Goal: Use online tool/utility: Utilize a website feature to perform a specific function

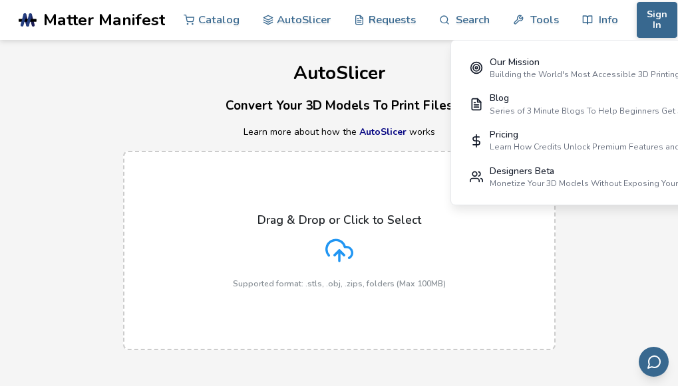
click at [339, 255] on line at bounding box center [339, 256] width 0 height 11
click at [0, 0] on input "Drag & Drop or Click to Select Supported format: .stls, .obj, .zips, folders (M…" at bounding box center [0, 0] width 0 height 0
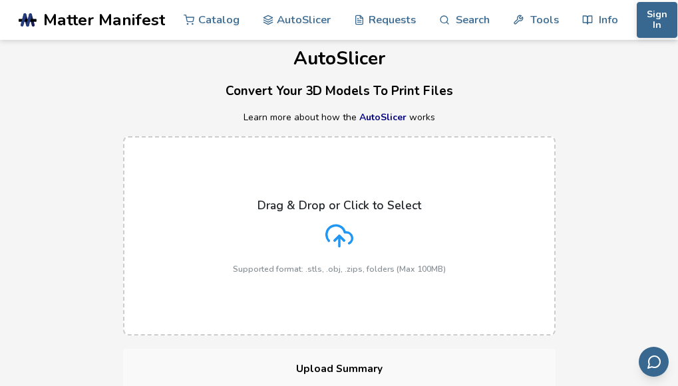
scroll to position [142, 0]
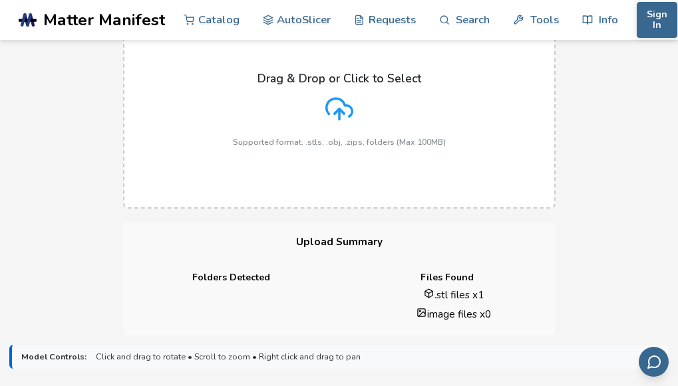
click at [548, 182] on label "Drag & Drop or Click to Select Supported format: .stls, .obj, .zips, folders (M…" at bounding box center [339, 108] width 432 height 199
click at [0, 0] on input "Drag & Drop or Click to Select Supported format: .stls, .obj, .zips, folders (M…" at bounding box center [0, 0] width 0 height 0
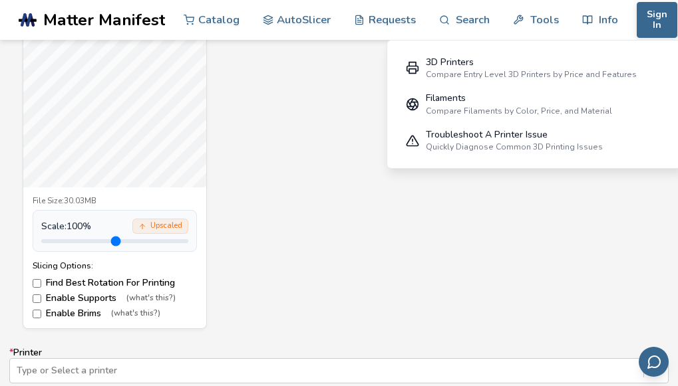
scroll to position [638, 0]
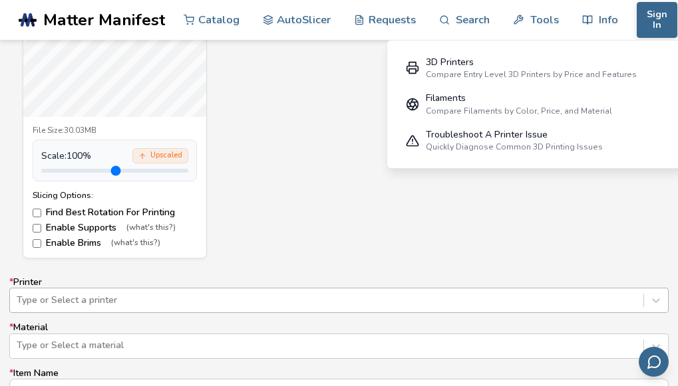
click at [189, 297] on div "Type or Select a printer" at bounding box center [338, 300] width 659 height 25
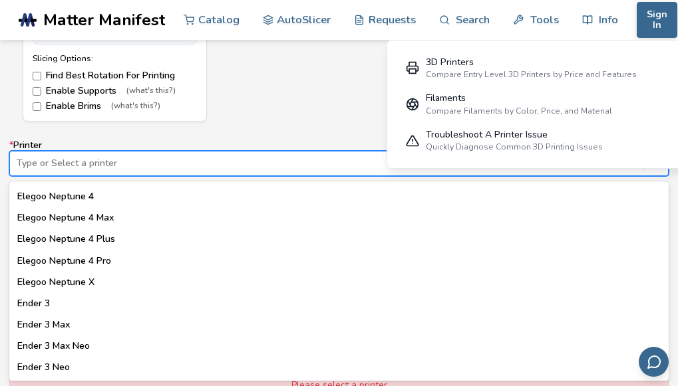
scroll to position [780, 0]
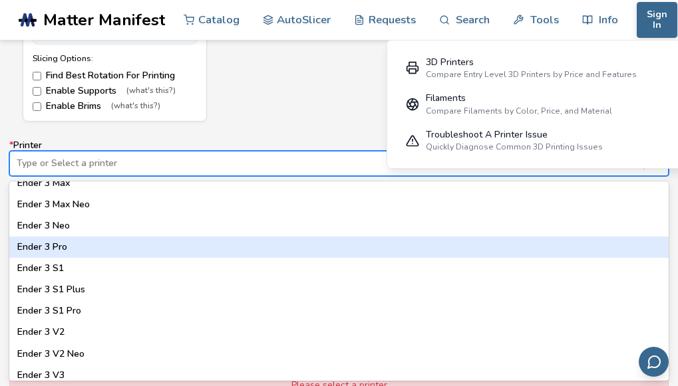
click at [69, 248] on div "Ender 3 Pro" at bounding box center [338, 247] width 659 height 21
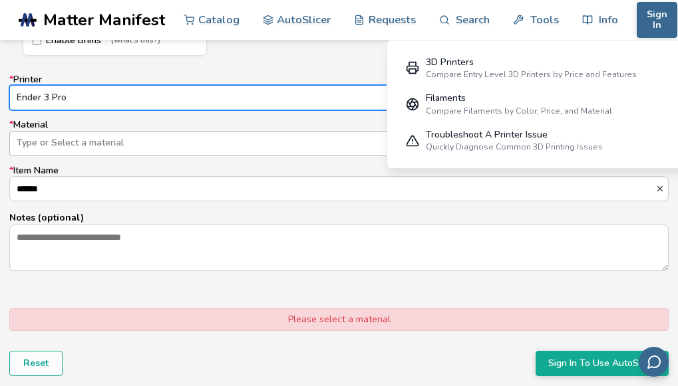
scroll to position [775, 0]
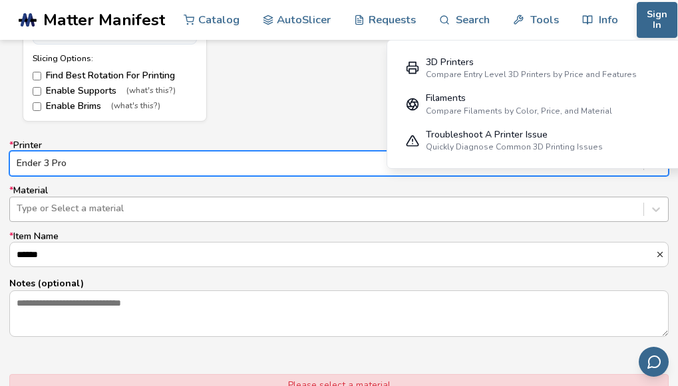
click at [109, 212] on div at bounding box center [327, 208] width 620 height 13
click at [76, 208] on div at bounding box center [327, 208] width 620 height 13
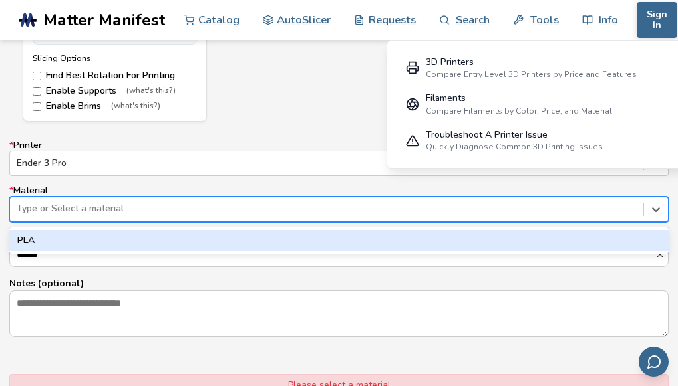
click at [76, 208] on div at bounding box center [327, 208] width 620 height 13
click at [53, 239] on div "PLA" at bounding box center [338, 240] width 659 height 21
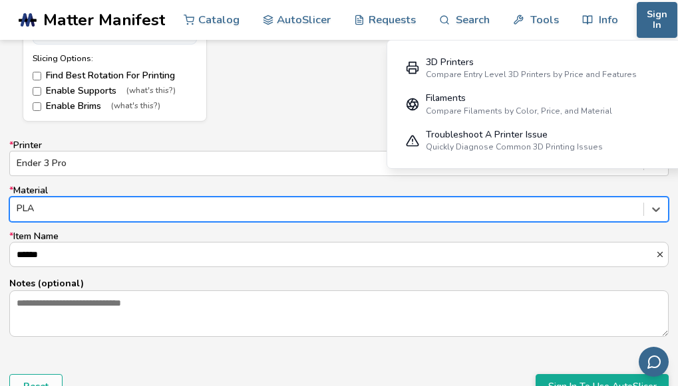
scroll to position [846, 0]
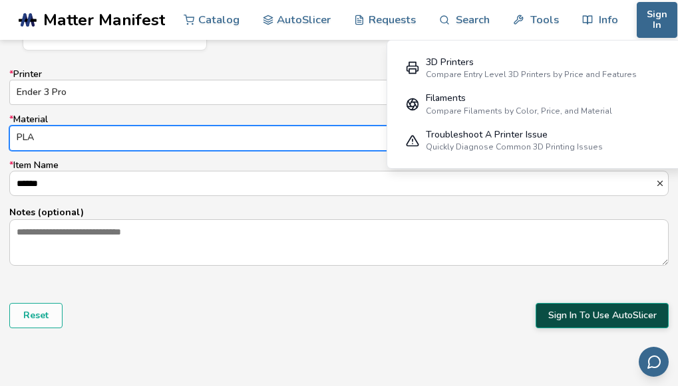
click at [572, 318] on button "Sign In To Use AutoSlicer" at bounding box center [601, 315] width 133 height 25
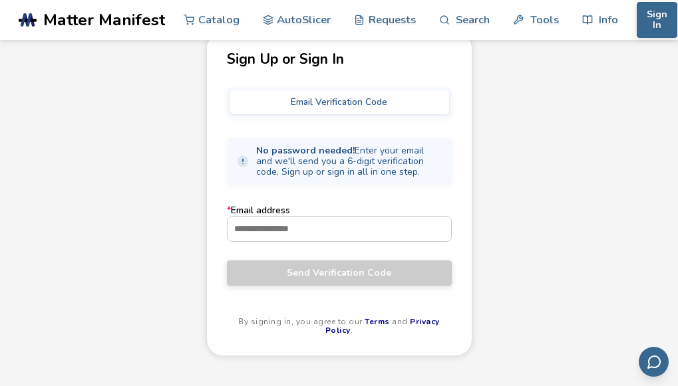
scroll to position [71, 0]
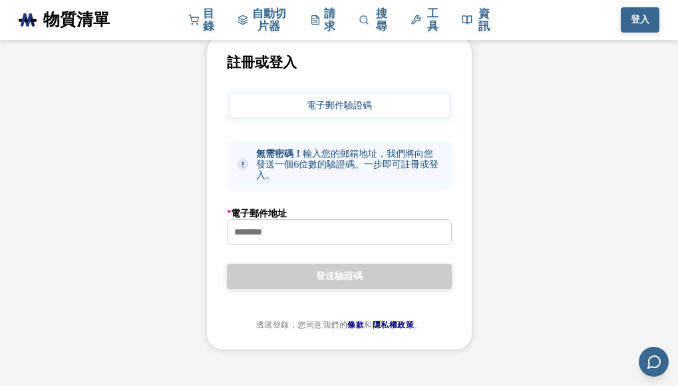
click at [517, 247] on div "註冊或登入 電子郵件驗證碼 無需密碼！ 輸入您的郵箱地址，我們將向您發送一個6位數的驗證碼。一步即可註冊或登入。 * 電子郵件地址 發送驗證碼 透過登錄，您同…" at bounding box center [339, 209] width 678 height 349
click at [279, 234] on input "* 電子郵件地址" at bounding box center [338, 232] width 223 height 24
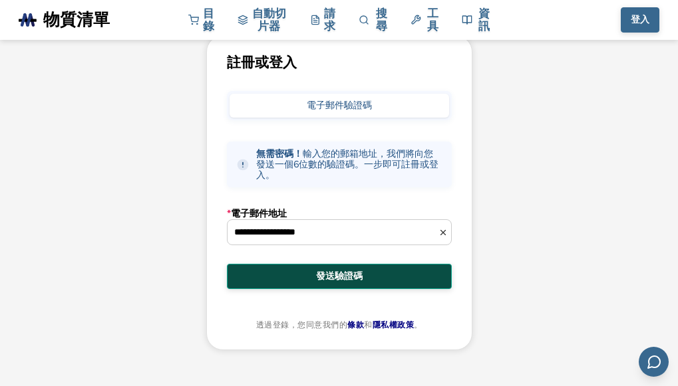
type input "**********"
click at [312, 273] on span "發送驗證碼" at bounding box center [339, 276] width 205 height 11
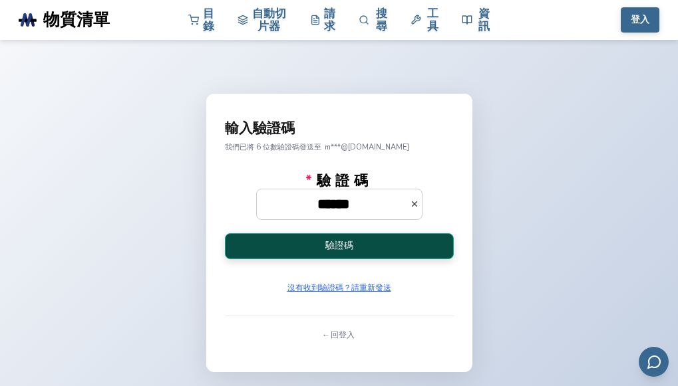
type input "******"
click at [402, 247] on button "驗證碼" at bounding box center [339, 246] width 229 height 26
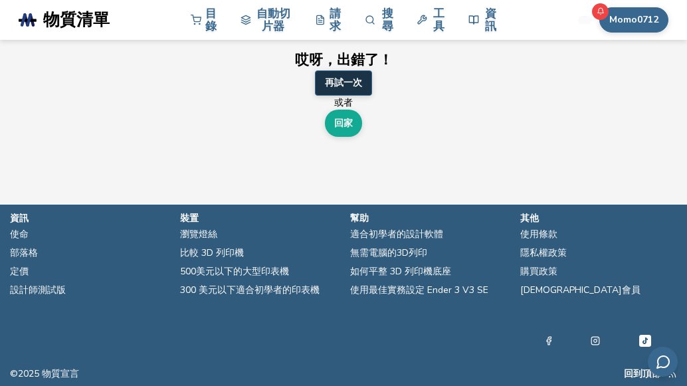
click at [345, 87] on font "再試一次" at bounding box center [343, 82] width 37 height 13
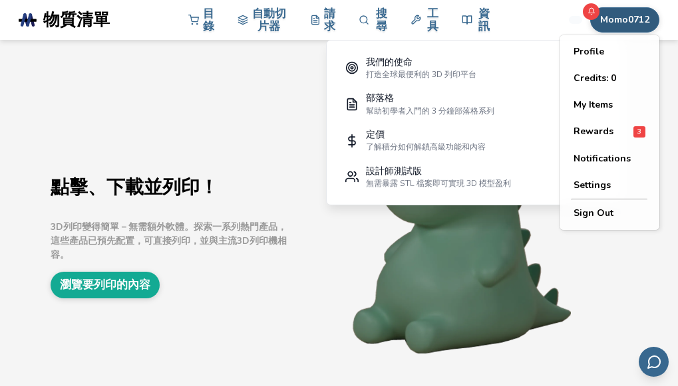
click at [614, 17] on font "Momo0712" at bounding box center [624, 19] width 49 height 13
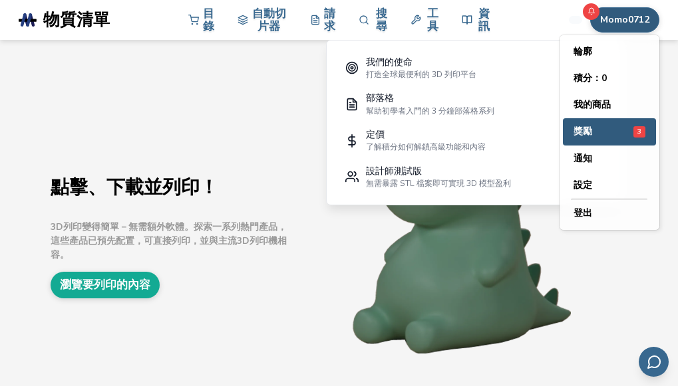
click at [591, 132] on font "獎勵" at bounding box center [582, 131] width 19 height 13
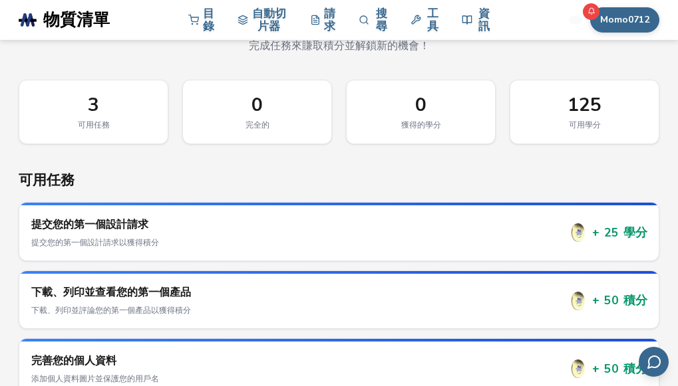
scroll to position [71, 0]
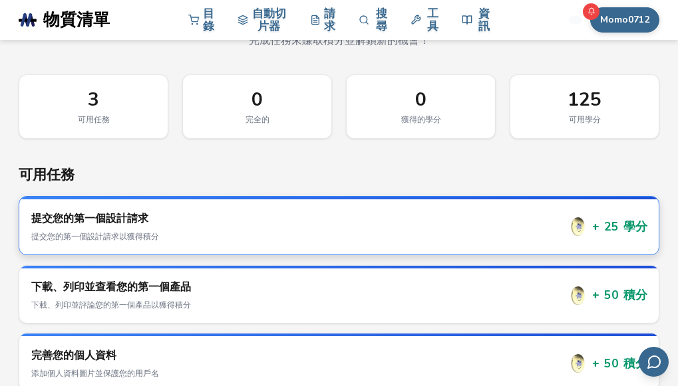
click at [501, 213] on h3 "提交您的第一個設計請求" at bounding box center [295, 218] width 528 height 15
